Goal: Task Accomplishment & Management: Complete application form

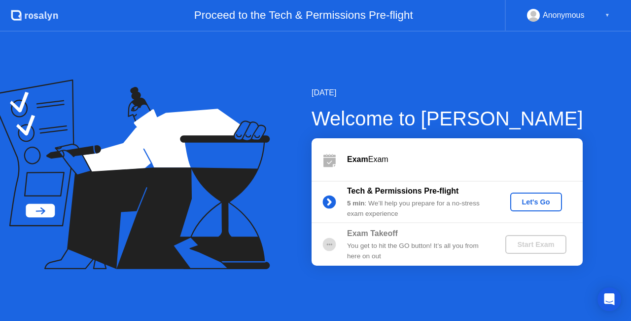
click at [525, 202] on div "Let's Go" at bounding box center [536, 202] width 44 height 8
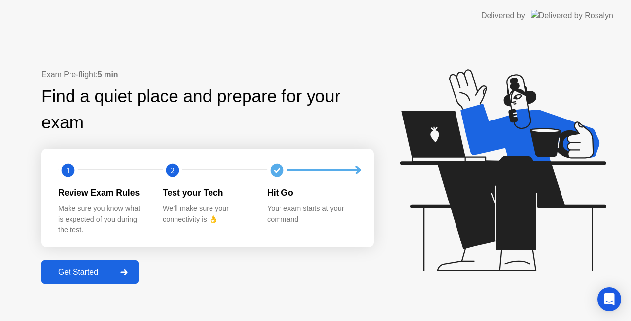
click at [100, 276] on div "Get Started" at bounding box center [78, 271] width 68 height 9
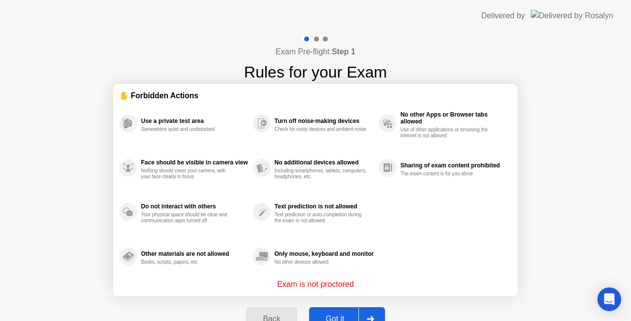
click at [337, 312] on button "Got it" at bounding box center [347, 319] width 76 height 24
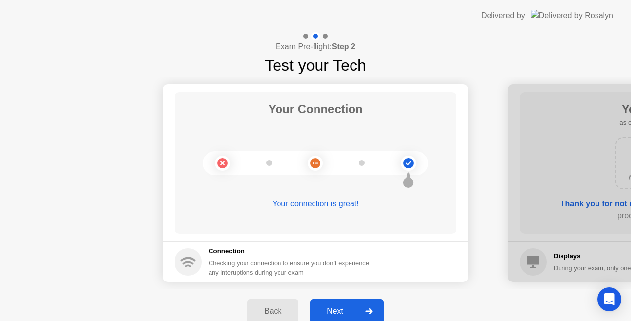
click at [345, 308] on div "Next" at bounding box center [335, 310] width 44 height 9
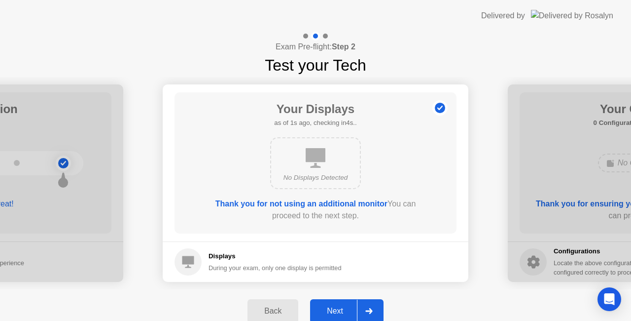
click at [345, 308] on div "Next" at bounding box center [335, 310] width 44 height 9
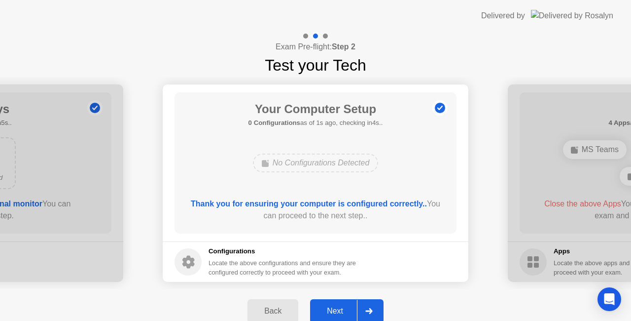
click at [345, 308] on div "Next" at bounding box center [335, 310] width 44 height 9
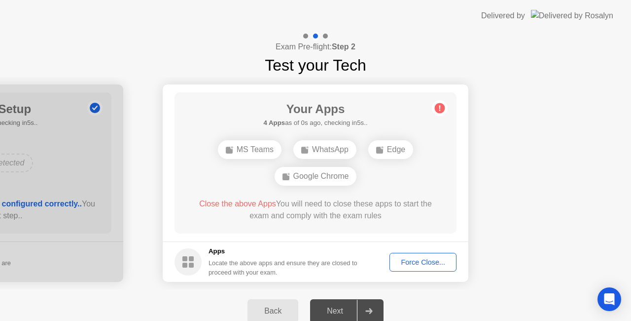
click at [398, 258] on div "Force Close..." at bounding box center [423, 262] width 60 height 8
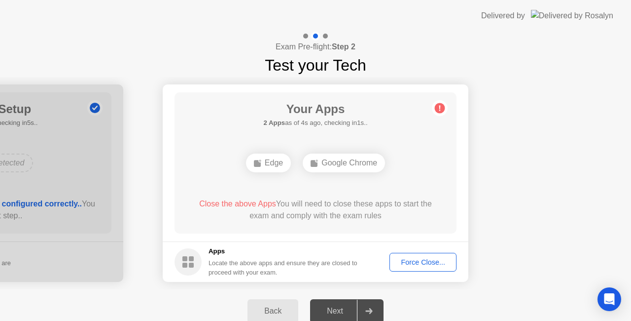
click at [420, 263] on div "Force Close..." at bounding box center [423, 262] width 60 height 8
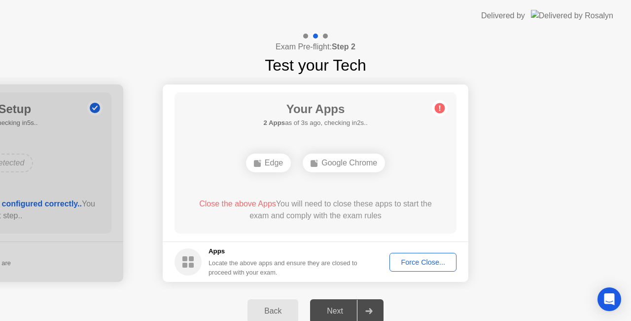
click at [279, 170] on div "Edge" at bounding box center [268, 162] width 45 height 19
click at [332, 165] on div "Google Chrome" at bounding box center [344, 162] width 82 height 19
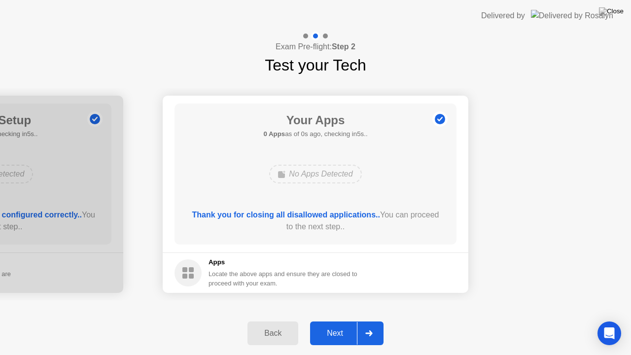
drag, startPoint x: 433, startPoint y: 107, endPoint x: 433, endPoint y: 118, distance: 11.3
click at [433, 118] on icon at bounding box center [440, 119] width 16 height 16
click at [341, 320] on div "Next" at bounding box center [335, 333] width 44 height 9
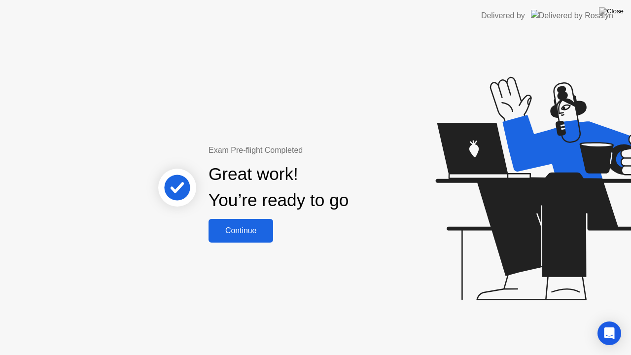
click at [237, 230] on div "Continue" at bounding box center [241, 230] width 59 height 9
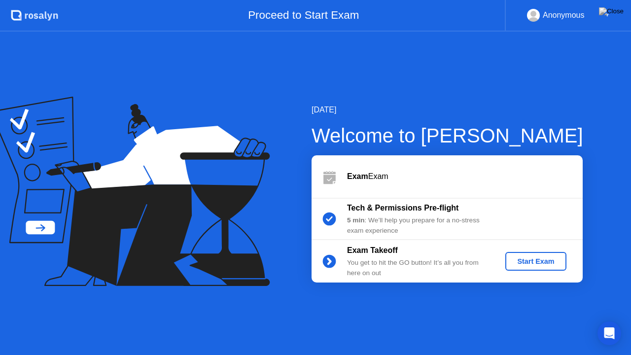
click at [522, 259] on div "Start Exam" at bounding box center [535, 261] width 53 height 8
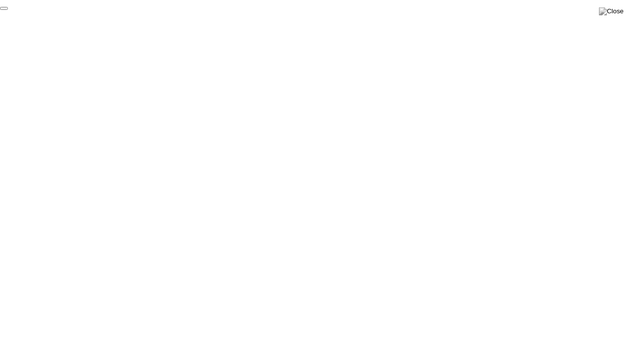
click div "End Proctoring Session"
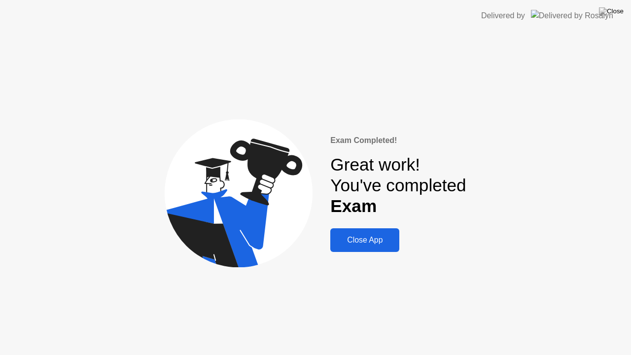
click at [383, 243] on div "Close App" at bounding box center [364, 240] width 63 height 9
